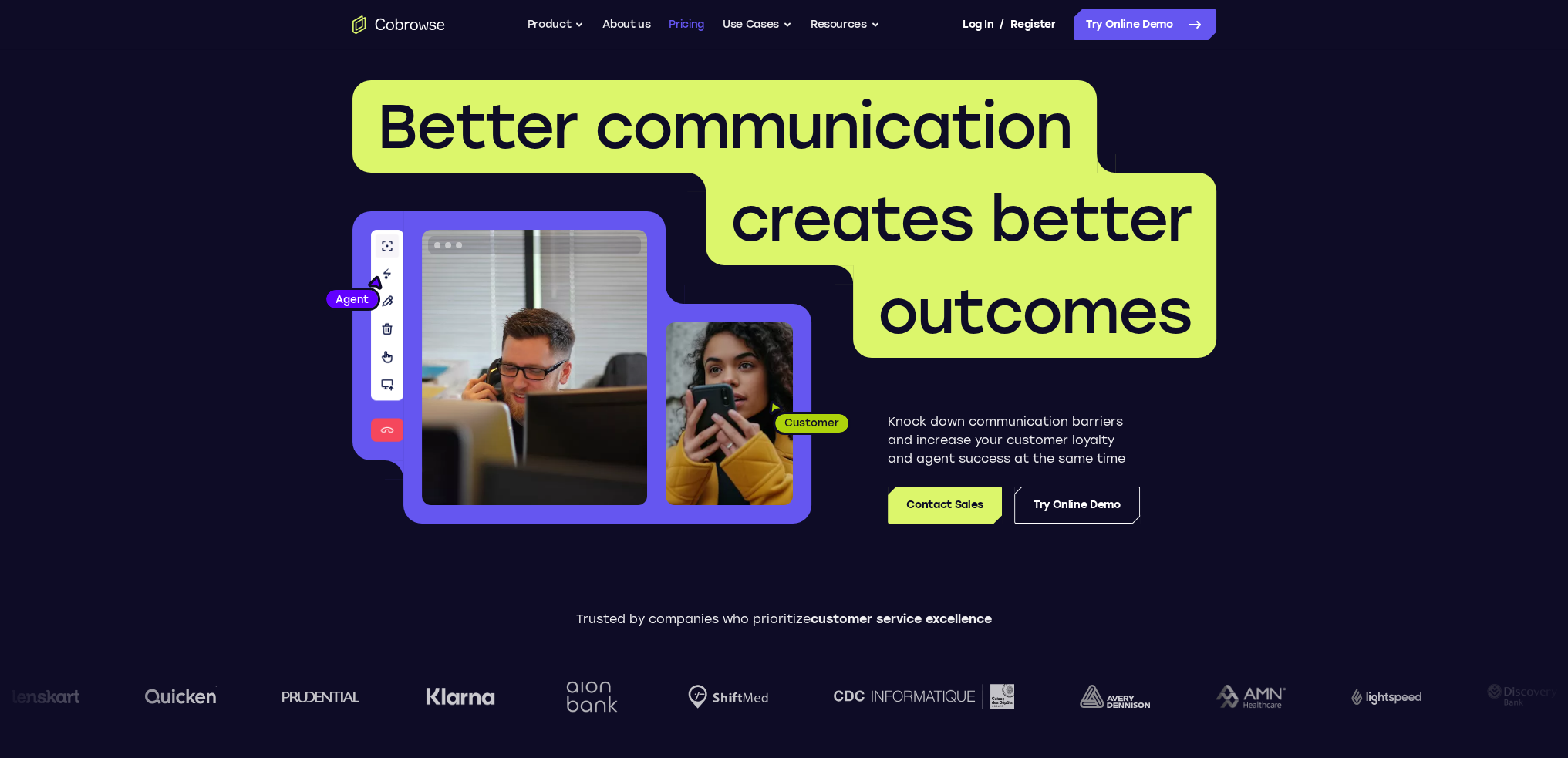
click at [690, 26] on link "Pricing" at bounding box center [686, 24] width 35 height 31
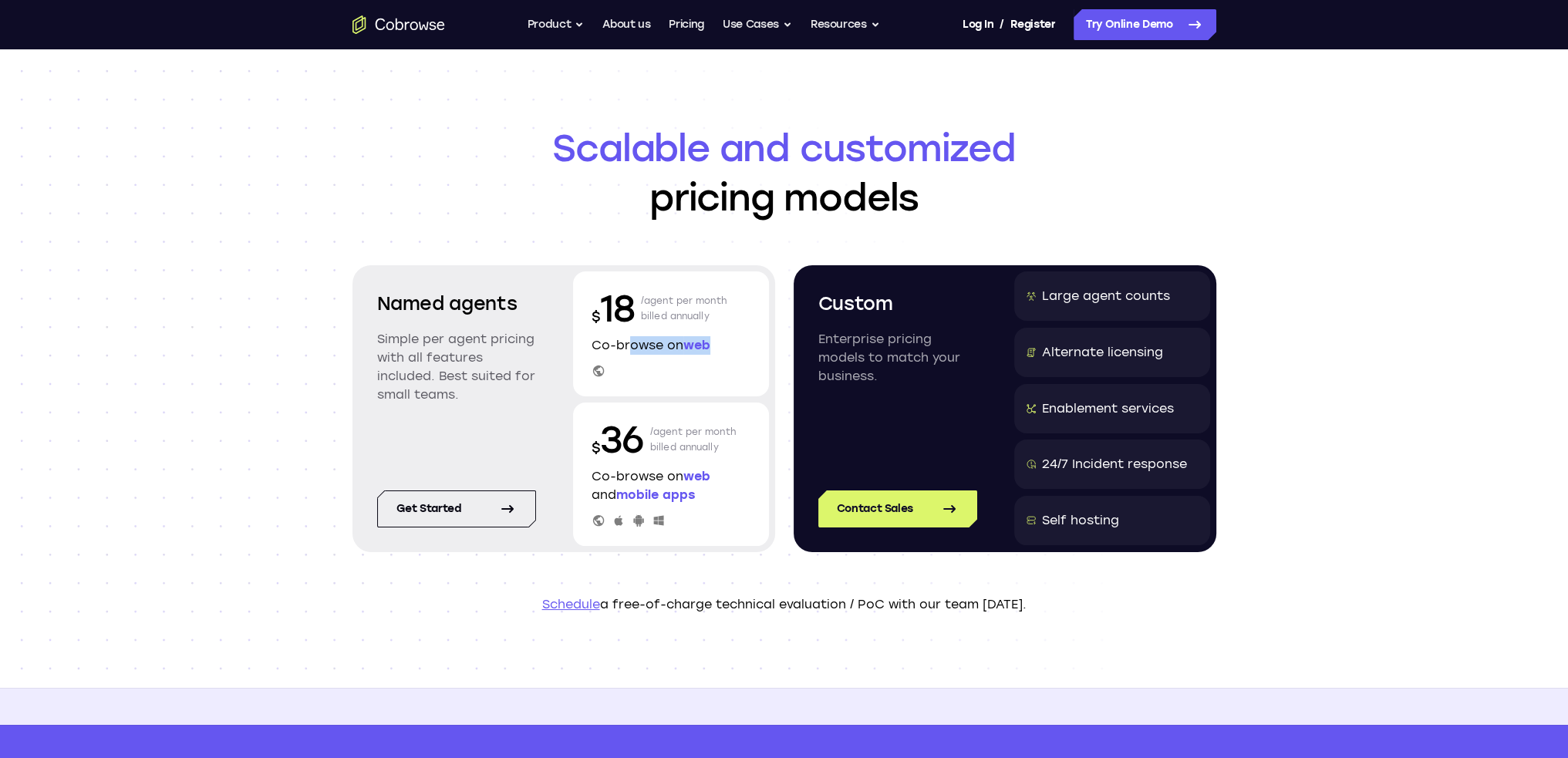
drag, startPoint x: 716, startPoint y: 343, endPoint x: 623, endPoint y: 349, distance: 93.2
click at [623, 349] on p "Co-browse on web" at bounding box center [671, 345] width 159 height 19
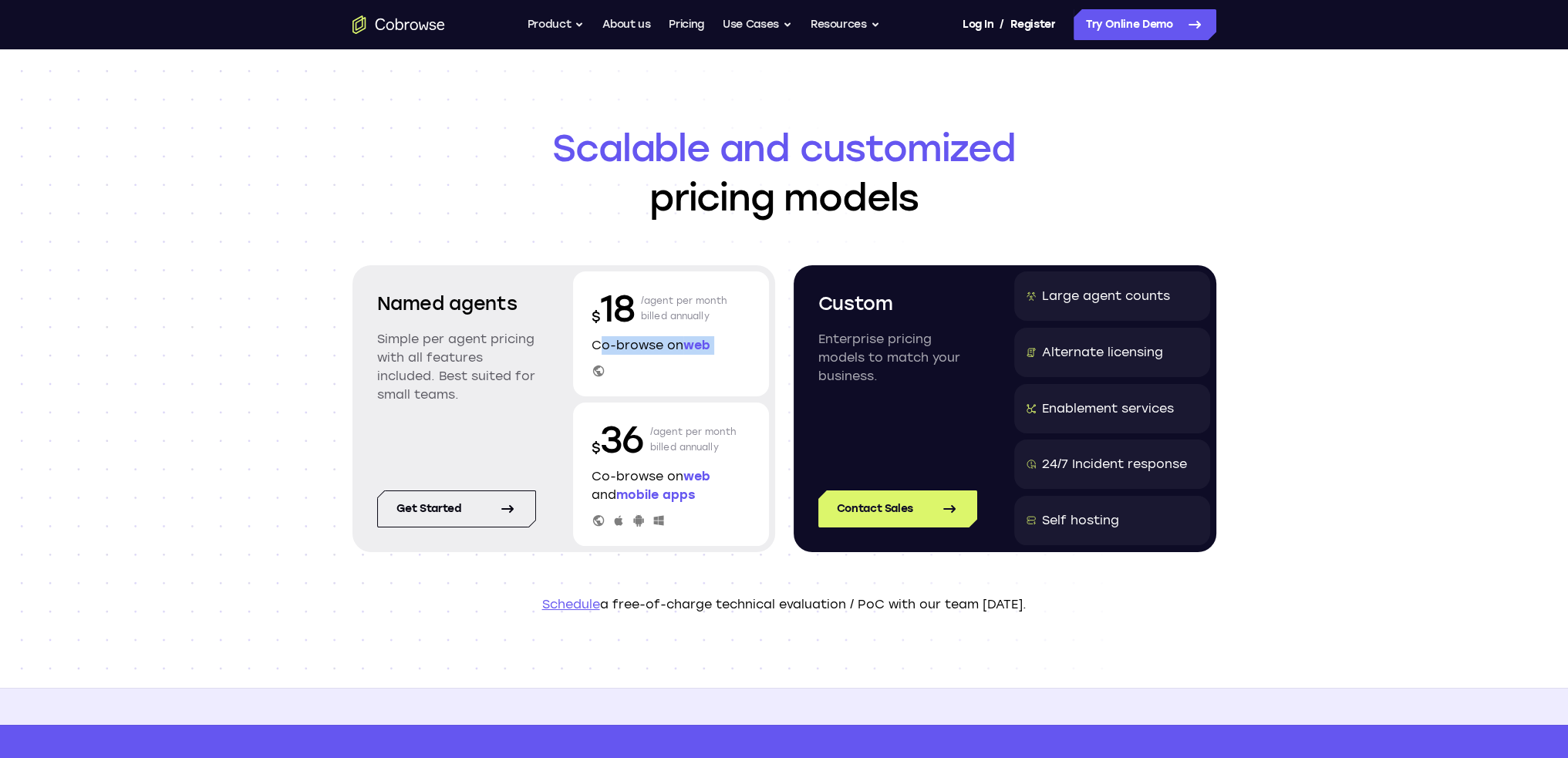
click at [690, 354] on p "Co-browse on web" at bounding box center [671, 345] width 159 height 19
click at [703, 345] on span "web" at bounding box center [697, 344] width 27 height 15
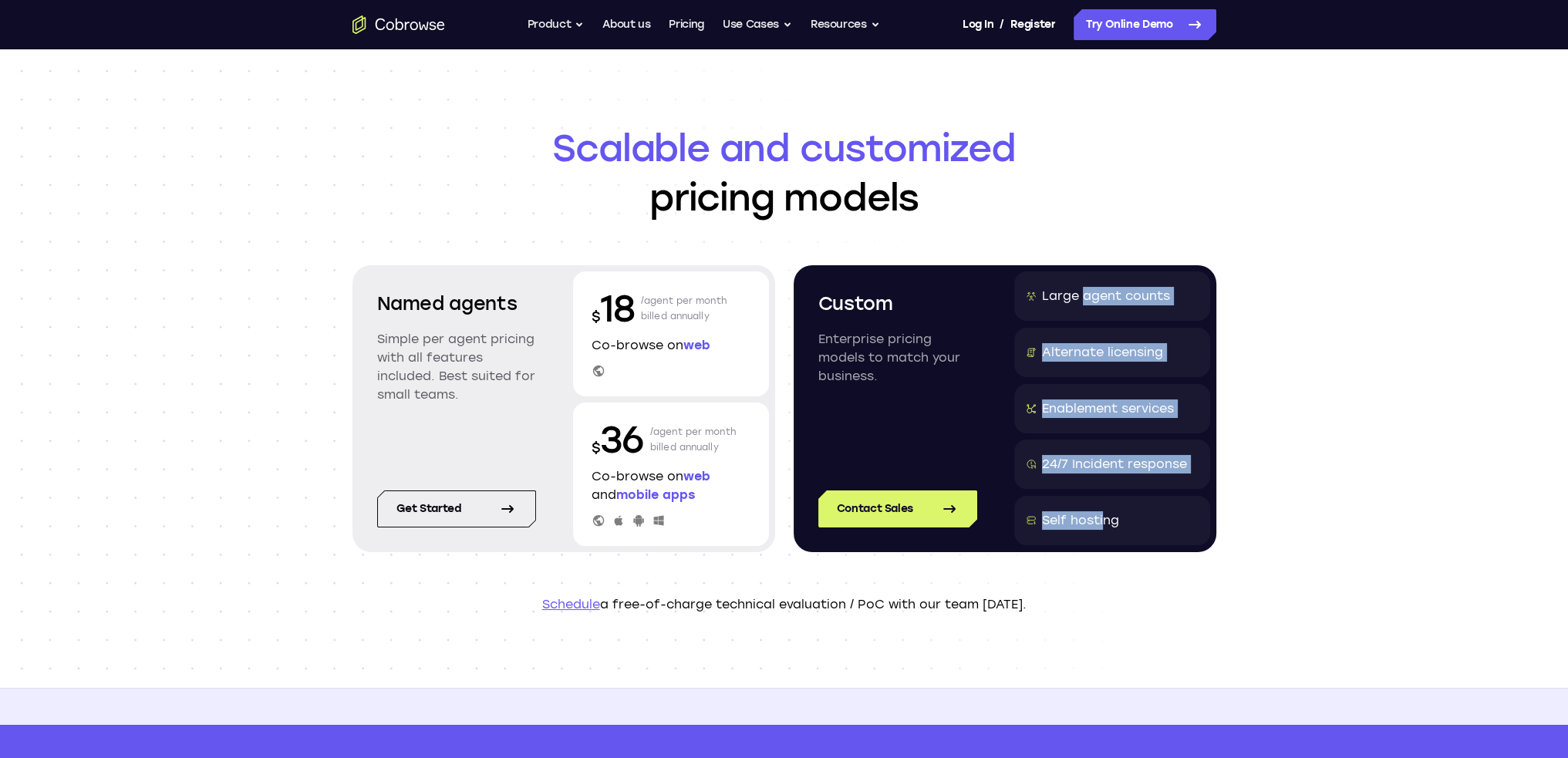
drag, startPoint x: 1105, startPoint y: 521, endPoint x: 1084, endPoint y: 258, distance: 263.8
click at [1084, 258] on header "Scalable and customized pricing models Named agents Simple per agent pricing wi…" at bounding box center [784, 369] width 987 height 638
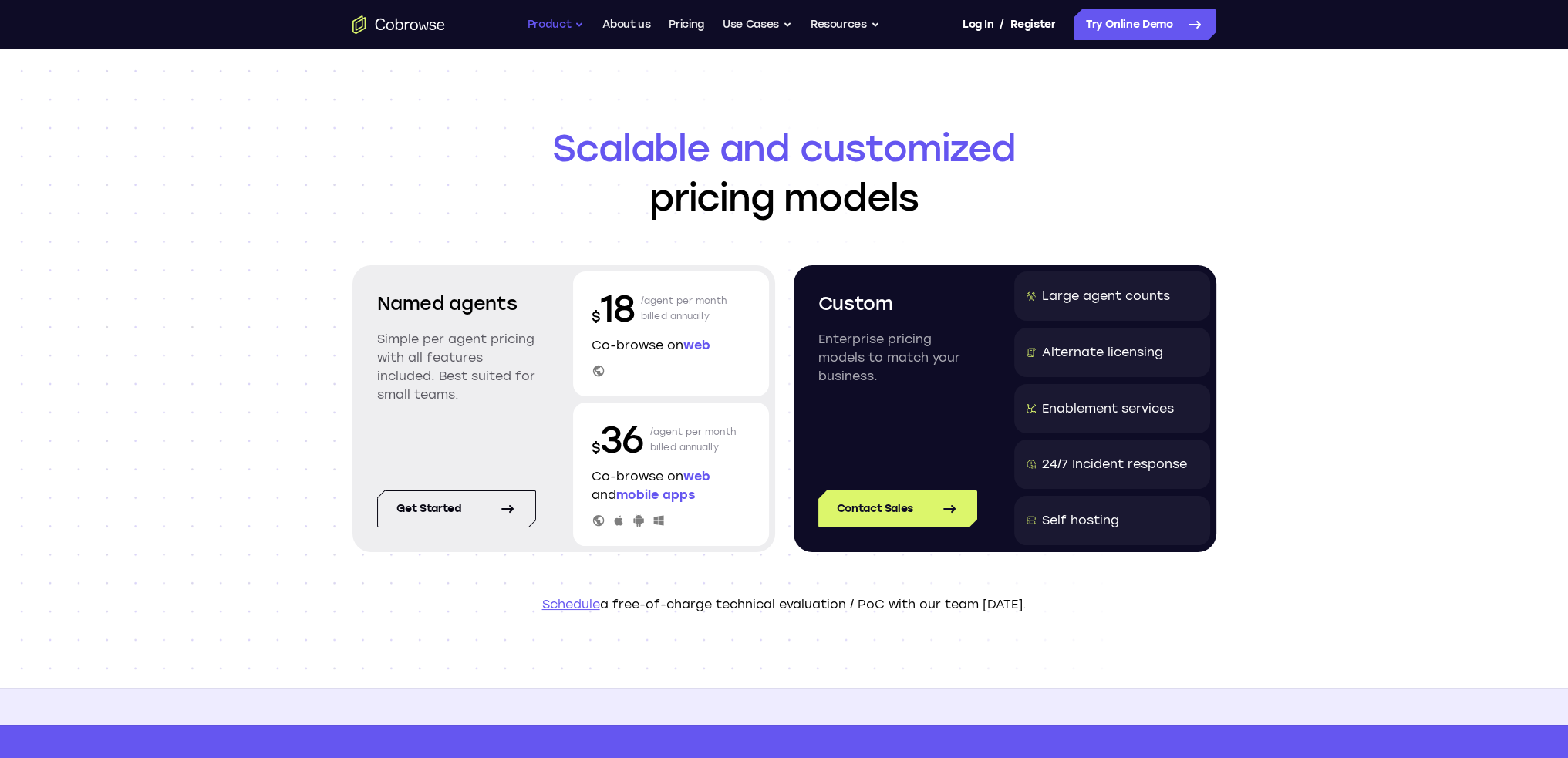
click at [551, 20] on button "Product" at bounding box center [555, 24] width 57 height 31
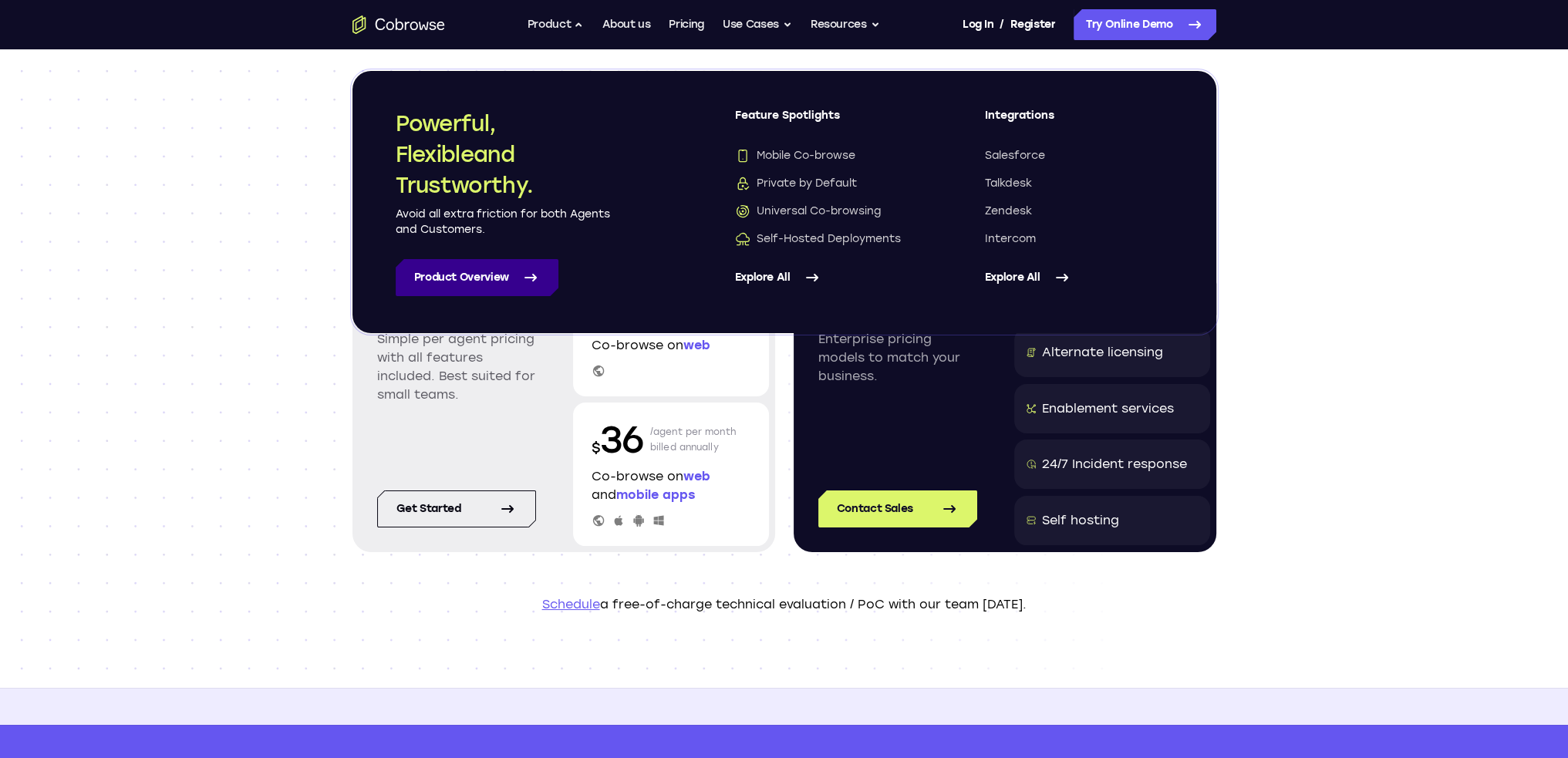
click at [459, 295] on link "Product Overview" at bounding box center [477, 277] width 163 height 37
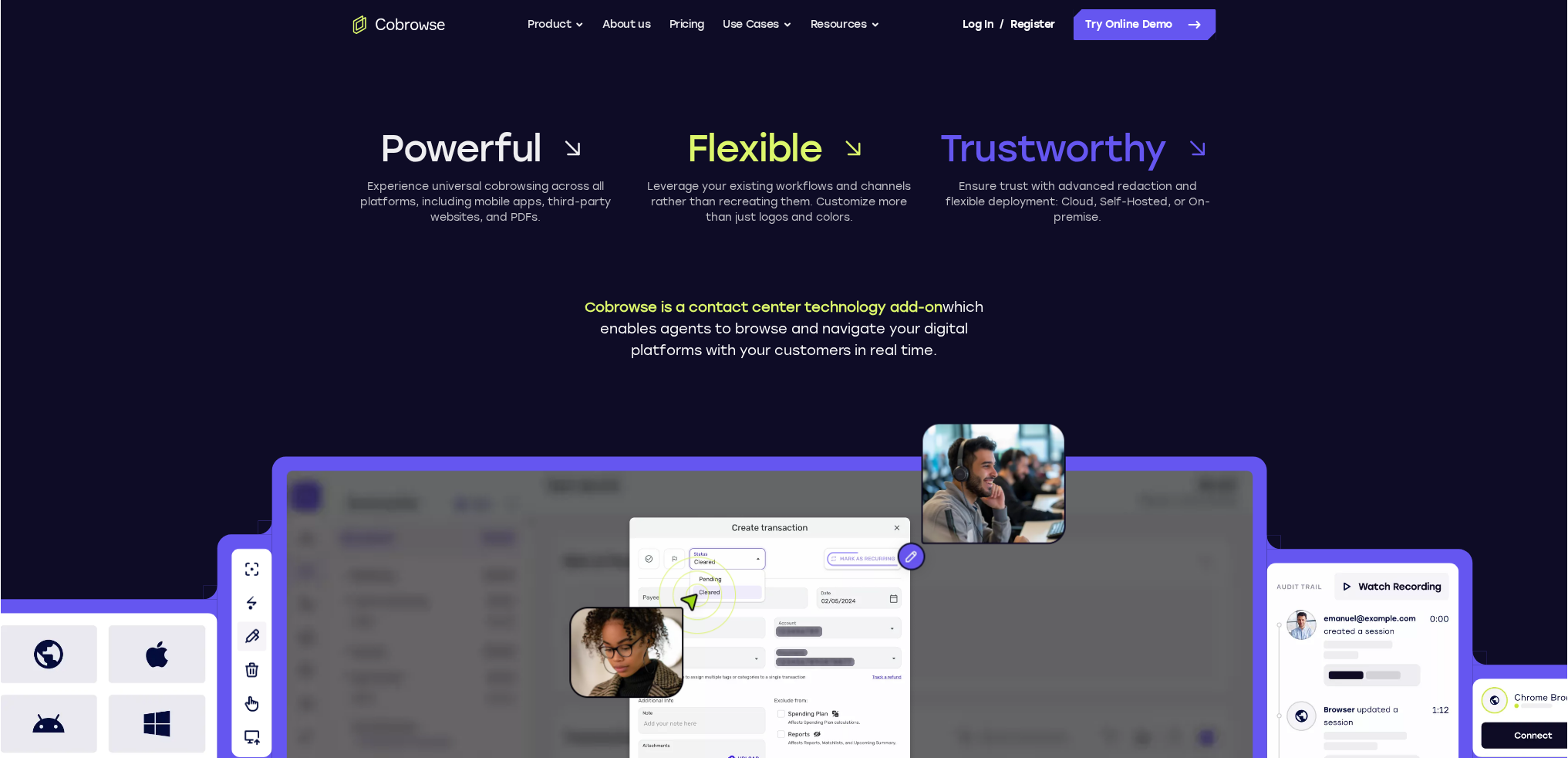
scroll to position [386, 0]
